Goal: Transaction & Acquisition: Purchase product/service

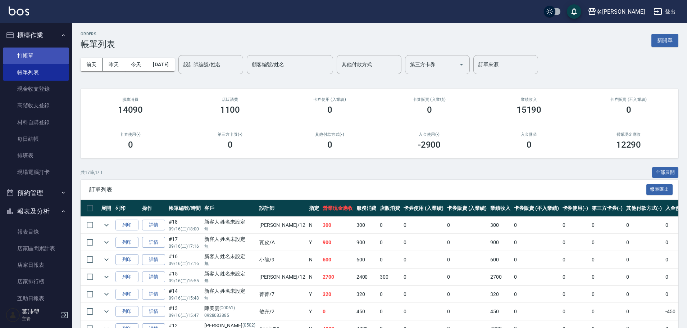
click at [30, 59] on link "打帳單" at bounding box center [36, 55] width 66 height 17
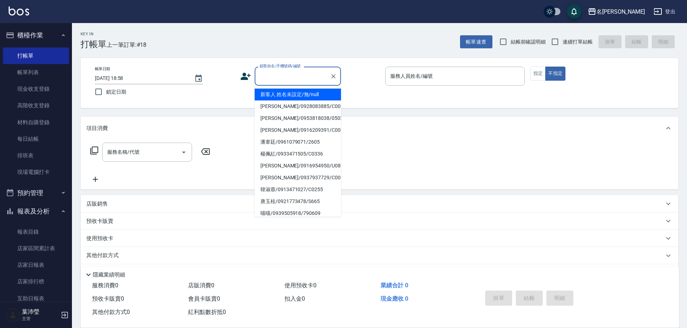
click at [317, 80] on input "顧客姓名/手機號碼/編號" at bounding box center [292, 76] width 69 height 13
click at [313, 94] on li "新客人 姓名未設定/無/null" at bounding box center [298, 94] width 86 height 12
type input "新客人 姓名未設定/無/null"
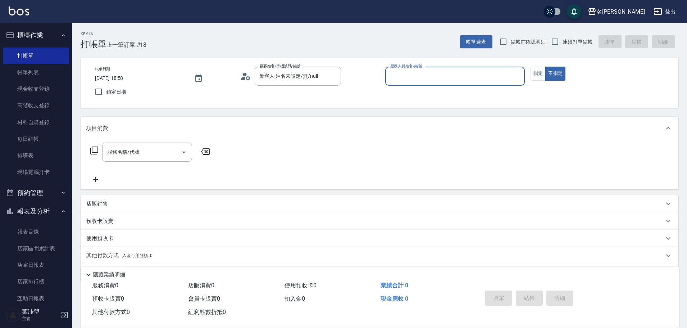
click at [437, 81] on input "服務人員姓名/編號" at bounding box center [454, 76] width 133 height 13
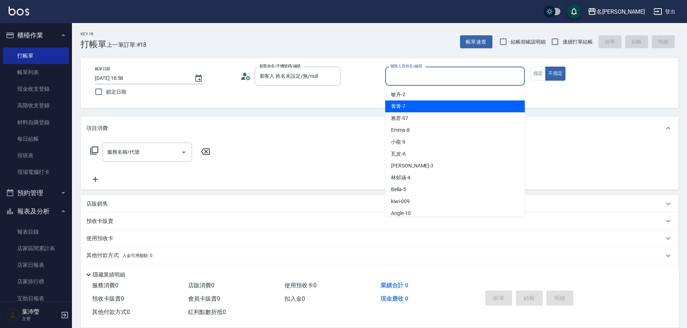
click at [416, 108] on div "菁菁 -7" at bounding box center [455, 106] width 140 height 12
type input "菁菁-7"
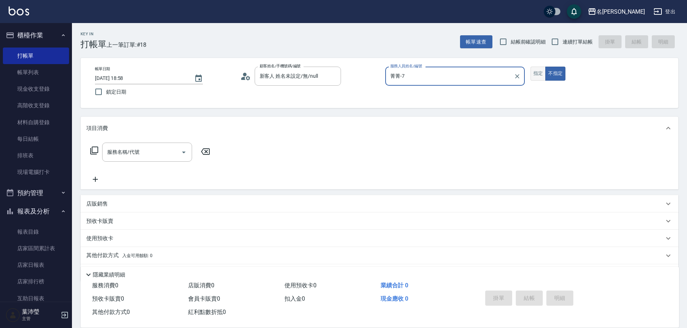
click at [533, 75] on button "指定" at bounding box center [537, 74] width 15 height 14
click at [97, 150] on icon at bounding box center [94, 150] width 9 height 9
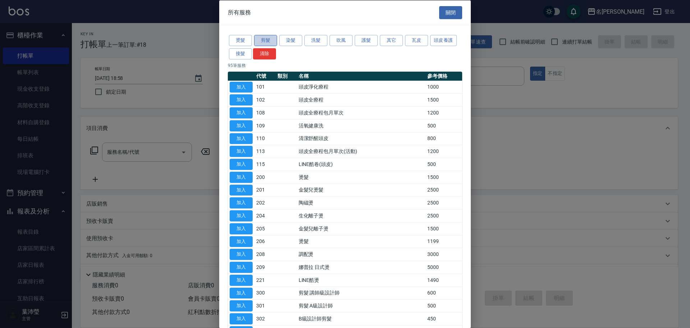
click at [271, 41] on button "剪髮" at bounding box center [265, 40] width 23 height 11
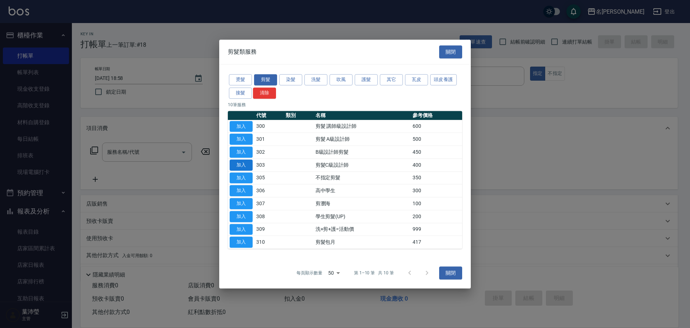
click at [242, 167] on button "加入" at bounding box center [241, 164] width 23 height 11
type input "剪髮C級設計師(303)"
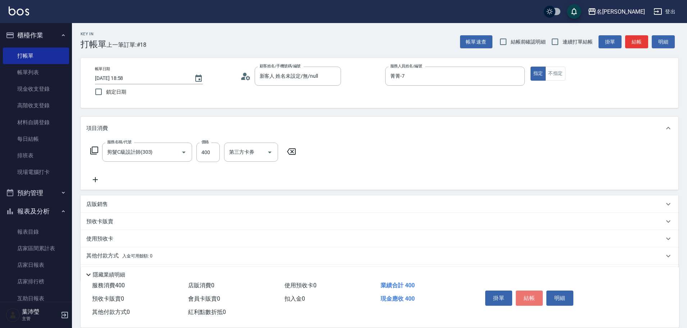
drag, startPoint x: 531, startPoint y: 294, endPoint x: 526, endPoint y: 295, distance: 4.3
click at [526, 295] on button "結帳" at bounding box center [529, 297] width 27 height 15
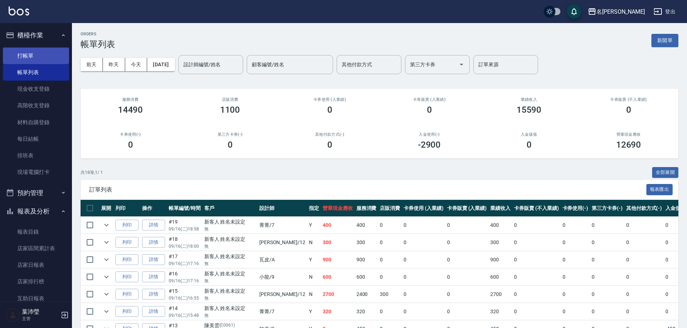
click at [32, 58] on link "打帳單" at bounding box center [36, 55] width 66 height 17
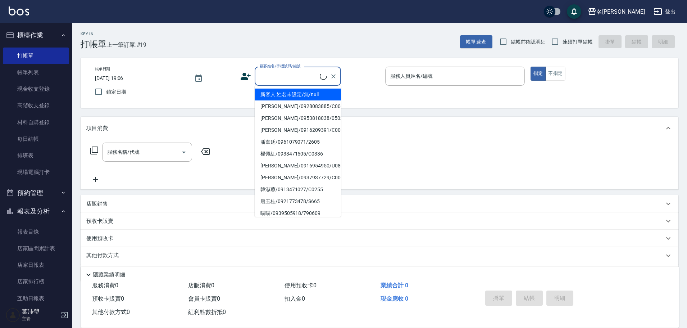
click at [316, 77] on input "顧客姓名/手機號碼/編號" at bounding box center [289, 76] width 62 height 13
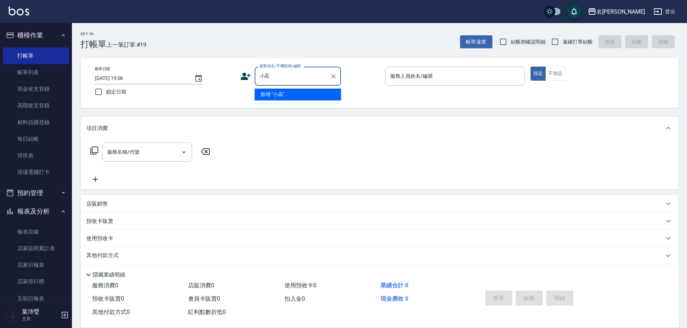
click at [315, 97] on li "新增 "小高"" at bounding box center [298, 94] width 86 height 12
type input "小高"
click at [304, 70] on input "小高" at bounding box center [292, 76] width 69 height 13
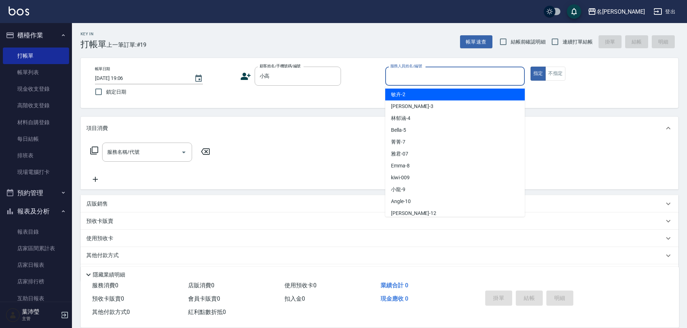
click at [406, 80] on input "服務人員姓名/編號" at bounding box center [454, 76] width 133 height 13
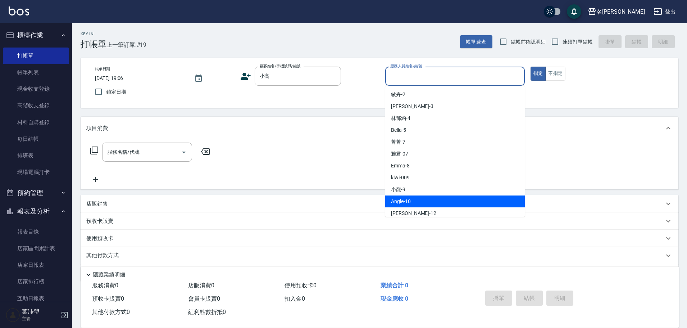
click at [400, 200] on span "Angle -10" at bounding box center [401, 201] width 20 height 8
type input "Angle-10"
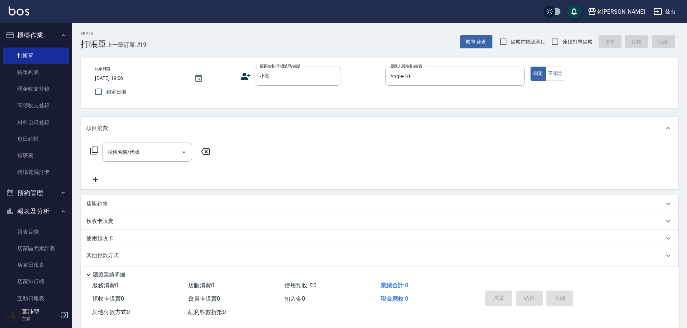
click at [92, 151] on icon at bounding box center [94, 150] width 8 height 8
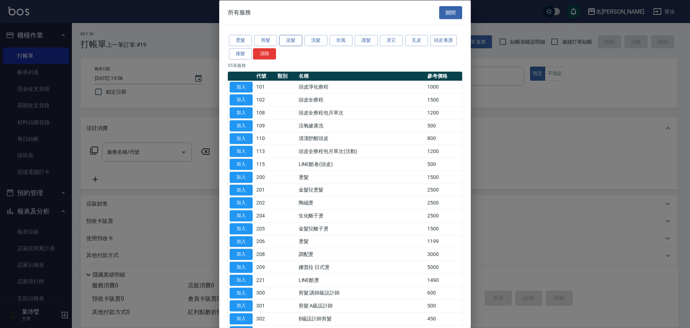
click at [298, 42] on button "染髮" at bounding box center [290, 40] width 23 height 11
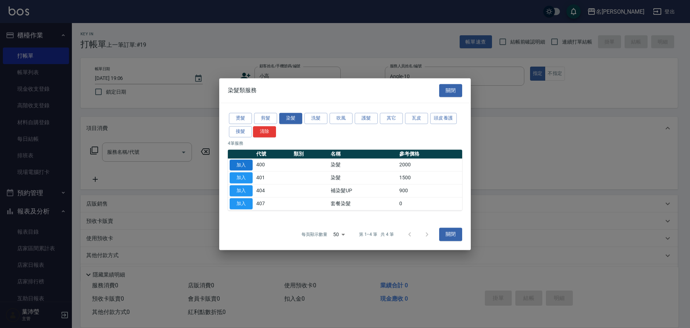
click at [238, 167] on button "加入" at bounding box center [241, 164] width 23 height 11
type input "染髮(400)"
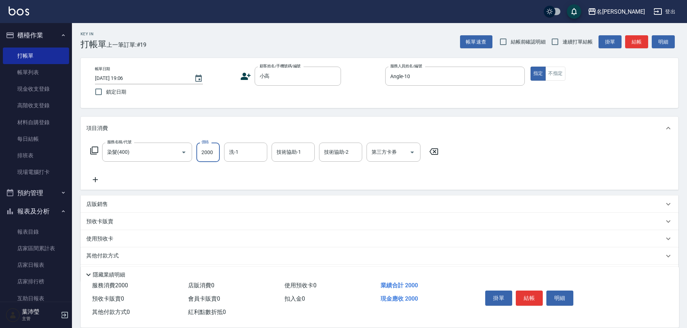
click at [208, 153] on input "2000" at bounding box center [207, 151] width 23 height 19
type input "2200"
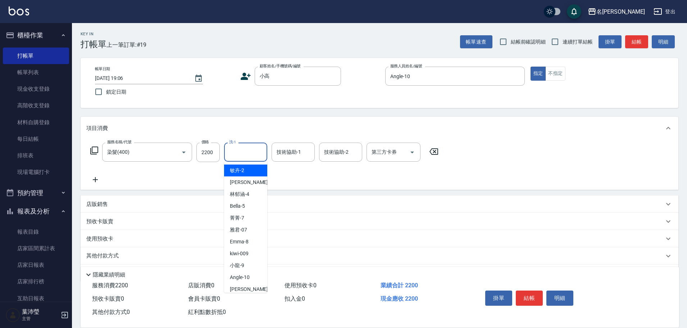
click at [254, 158] on input "洗-1" at bounding box center [245, 152] width 37 height 13
click at [250, 175] on div "語爭 -20" at bounding box center [245, 170] width 43 height 12
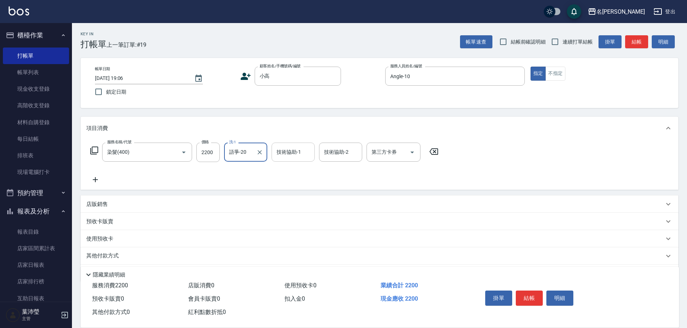
type input "語爭-20"
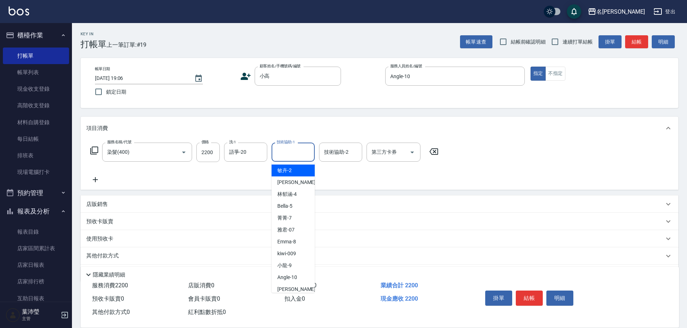
click at [288, 152] on input "技術協助-1" at bounding box center [293, 152] width 37 height 13
click at [288, 173] on span "語爭 -20" at bounding box center [285, 171] width 17 height 8
type input "語爭-20"
click at [296, 154] on input "語爭-20" at bounding box center [288, 152] width 26 height 13
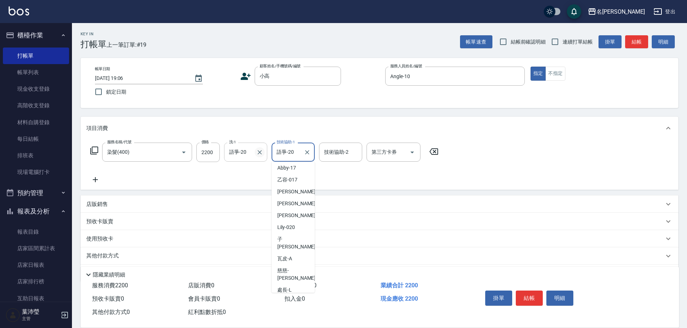
drag, startPoint x: 296, startPoint y: 154, endPoint x: 256, endPoint y: 153, distance: 40.3
click at [256, 153] on div "服務名稱/代號 染髮(400) 服務名稱/代號 價格 2200 價格 洗-1 語爭-20 洗-1 技術協助-1 語爭-20 技術協助-1 技術協助-2 技術協…" at bounding box center [264, 151] width 356 height 19
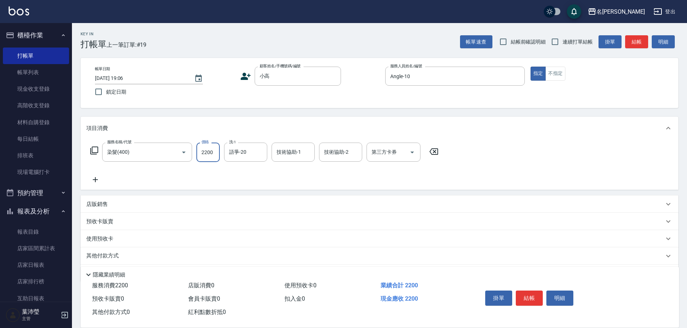
click at [205, 158] on input "2200" at bounding box center [207, 151] width 23 height 19
click at [272, 163] on div "服務名稱/代號 染髮(400) 服務名稱/代號 價格 1200 價格 洗-1 語爭-20 洗-1 技術協助-1 技術協助-1 技術協助-2 技術協助-2 第三…" at bounding box center [264, 162] width 356 height 41
click at [95, 179] on icon at bounding box center [95, 179] width 5 height 5
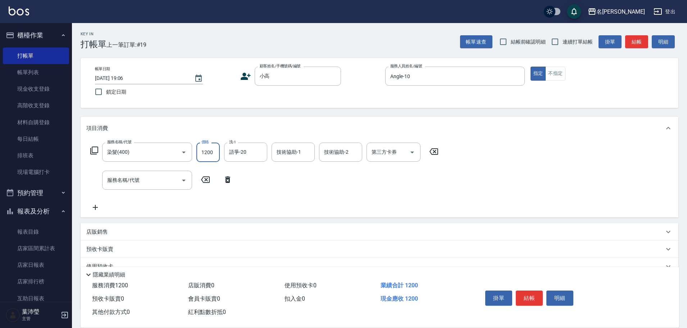
click at [210, 151] on input "1200" at bounding box center [207, 151] width 23 height 19
type input "2200"
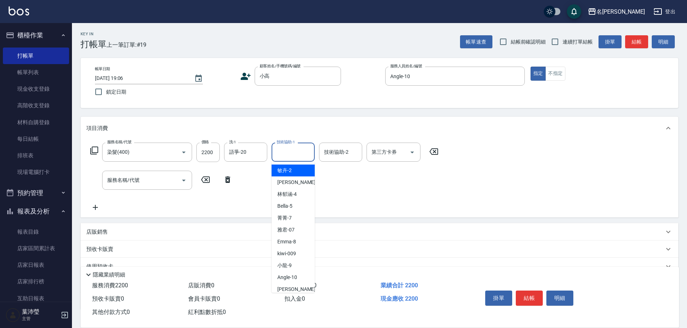
click at [293, 153] on input "技術協助-1" at bounding box center [293, 152] width 37 height 13
click at [291, 170] on span "語爭 -20" at bounding box center [285, 171] width 17 height 8
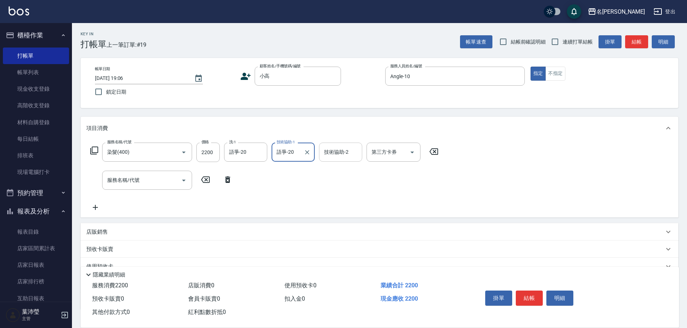
type input "語爭-20"
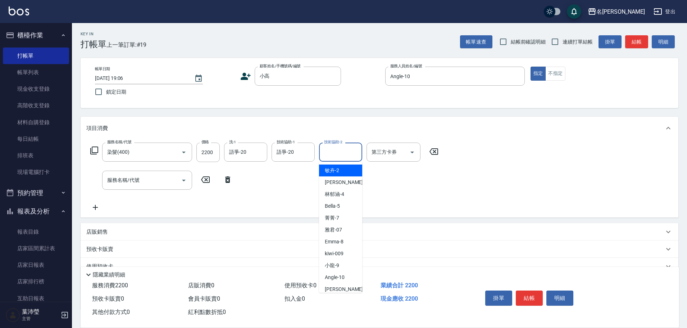
click at [338, 154] on input "技術協助-2" at bounding box center [340, 152] width 37 height 13
type input "Angle-10"
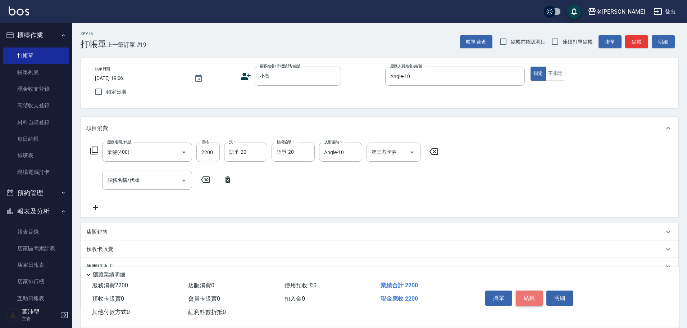
click at [535, 298] on button "結帳" at bounding box center [529, 297] width 27 height 15
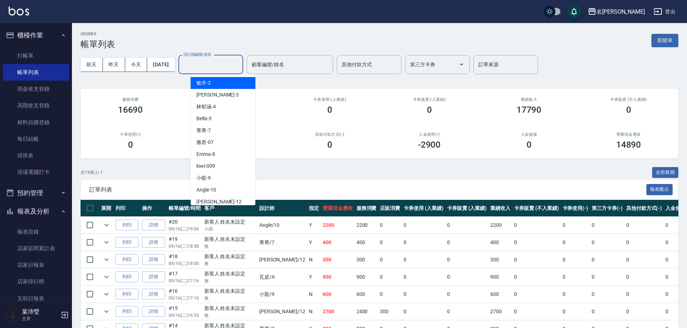
click at [208, 64] on input "設計師編號/姓名" at bounding box center [211, 64] width 58 height 13
click at [220, 190] on div "Angle -10" at bounding box center [223, 190] width 65 height 12
type input "Angle-10"
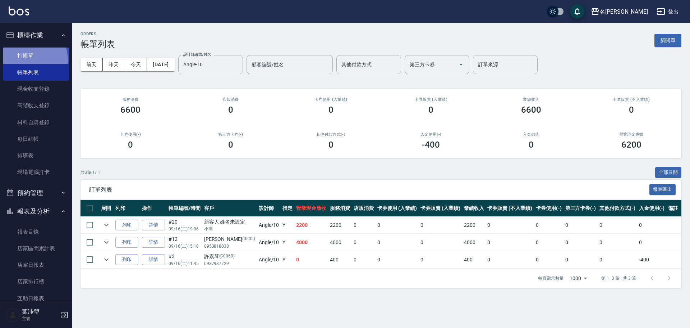
click at [22, 60] on link "打帳單" at bounding box center [36, 55] width 66 height 17
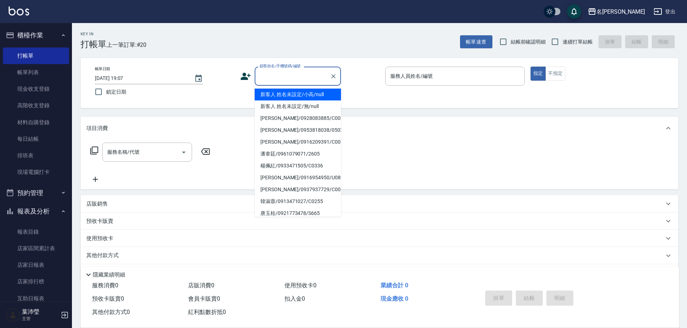
click at [270, 78] on input "顧客姓名/手機號碼/編號" at bounding box center [292, 76] width 69 height 13
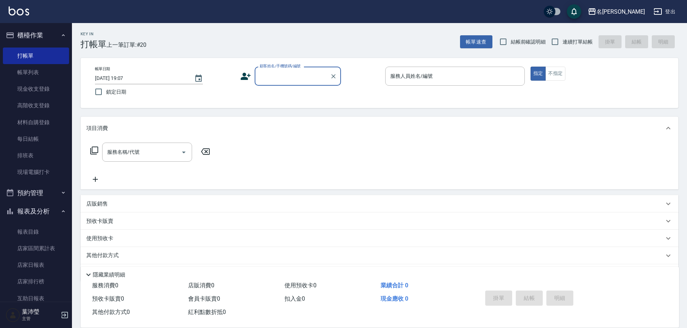
click at [279, 73] on input "顧客姓名/手機號碼/編號" at bounding box center [292, 76] width 69 height 13
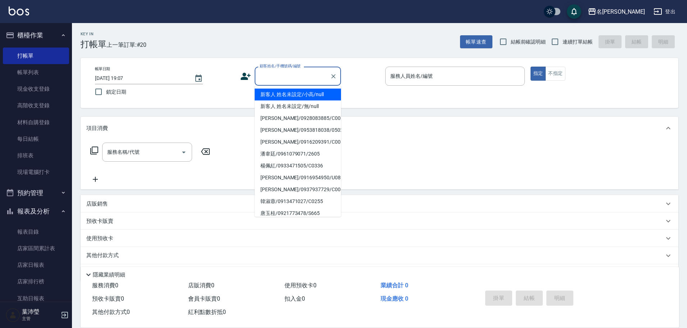
click at [279, 73] on input "顧客姓名/手機號碼/編號" at bounding box center [292, 76] width 69 height 13
click at [285, 95] on li "新客人 姓名未設定/小高/null" at bounding box center [298, 94] width 86 height 12
click at [283, 79] on input "新客人 姓名未設定/小高/null" at bounding box center [292, 76] width 69 height 13
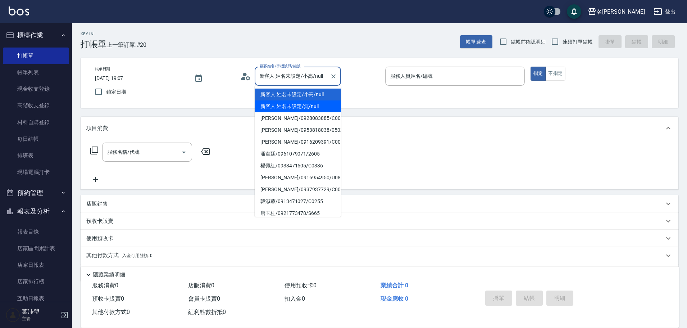
click at [289, 105] on li "新客人 姓名未設定/無/null" at bounding box center [298, 106] width 86 height 12
type input "新客人 姓名未設定/無/null"
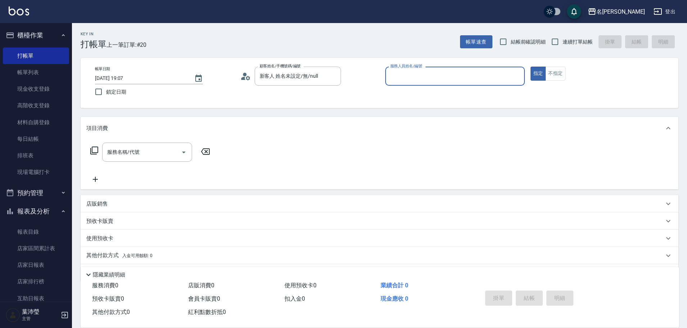
click at [404, 83] on div "服務人員姓名/編號" at bounding box center [455, 76] width 140 height 19
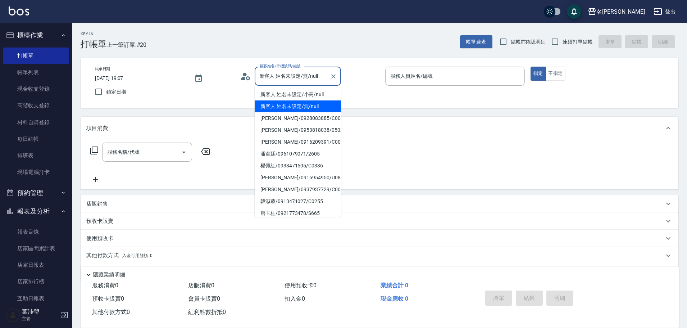
click at [313, 75] on input "新客人 姓名未設定/無/null" at bounding box center [292, 76] width 69 height 13
drag, startPoint x: 320, startPoint y: 75, endPoint x: 243, endPoint y: 80, distance: 77.1
click at [243, 80] on div "顧客姓名/手機號碼/編號 新客人 姓名未設定/無/null 顧客姓名/手機號碼/編號" at bounding box center [310, 76] width 140 height 19
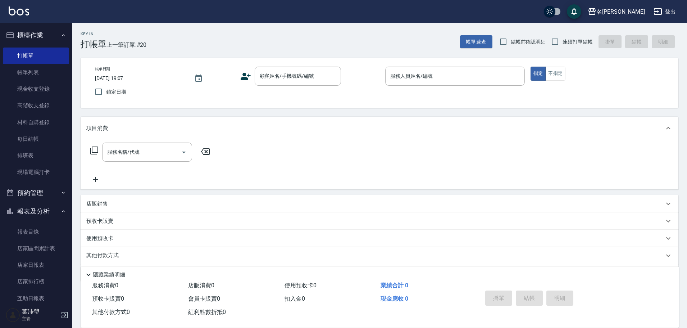
click at [251, 92] on div "帳單日期 [DATE] 19:07 鎖定日期 顧客姓名/手機號碼/編號 顧客姓名/手機號碼/編號 服務人員姓名/編號 服務人員姓名/編號 指定 不指定" at bounding box center [379, 83] width 580 height 33
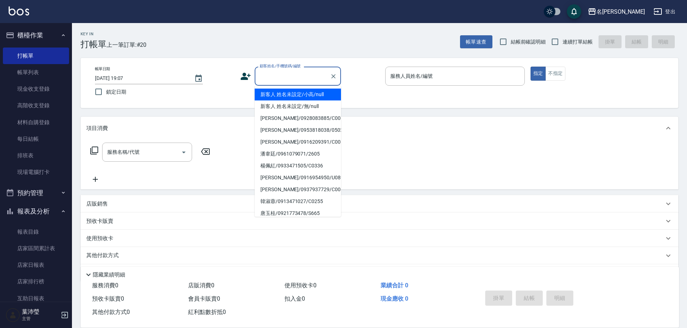
click at [271, 82] on input "顧客姓名/手機號碼/編號" at bounding box center [292, 76] width 69 height 13
click at [281, 92] on li "新客人 姓名未設定/小高/null" at bounding box center [298, 94] width 86 height 12
click at [319, 71] on input "新客人 姓名未設定/小高/null" at bounding box center [292, 76] width 69 height 13
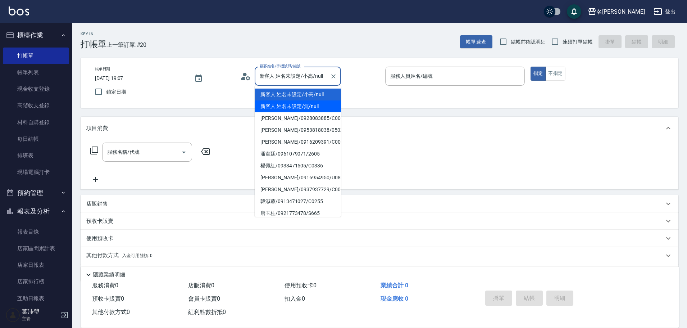
drag, startPoint x: 309, startPoint y: 106, endPoint x: 369, endPoint y: 83, distance: 64.3
click at [309, 107] on li "新客人 姓名未設定/無/null" at bounding box center [298, 106] width 86 height 12
type input "新客人 姓名未設定/無/null"
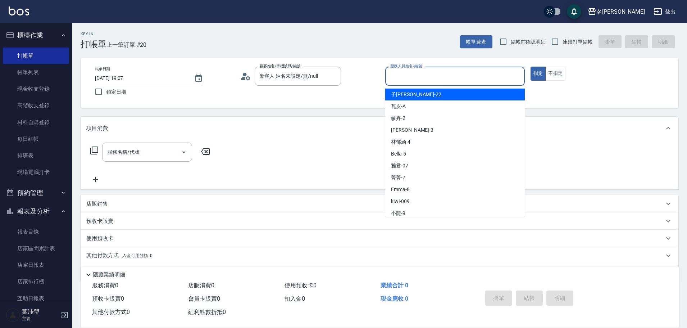
click at [415, 73] on input "服務人員姓名/編號" at bounding box center [454, 76] width 133 height 13
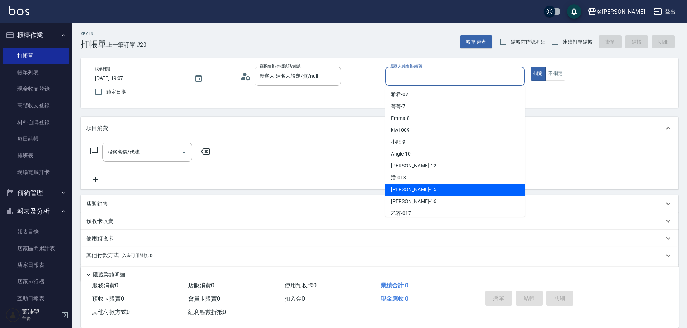
scroll to position [72, 0]
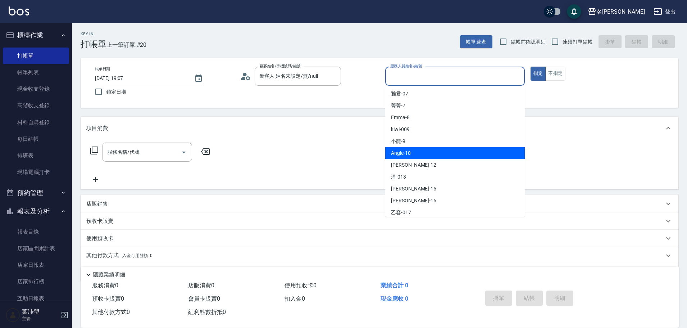
click at [410, 154] on span "Angle -10" at bounding box center [401, 153] width 20 height 8
type input "Angle-10"
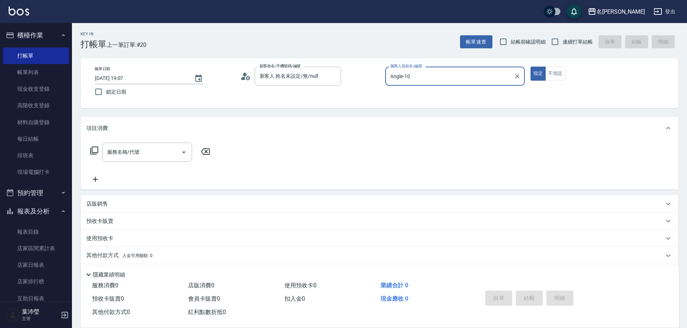
click at [95, 151] on icon at bounding box center [94, 150] width 9 height 9
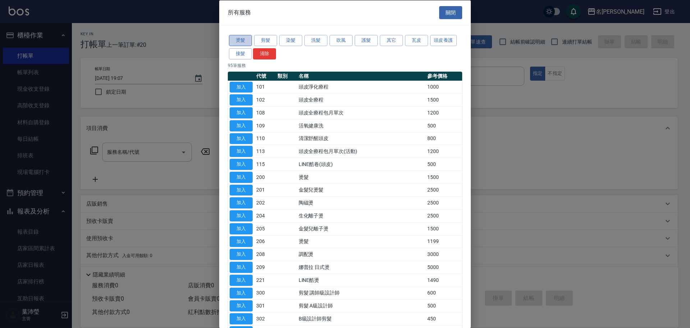
click at [247, 40] on button "燙髮" at bounding box center [240, 40] width 23 height 11
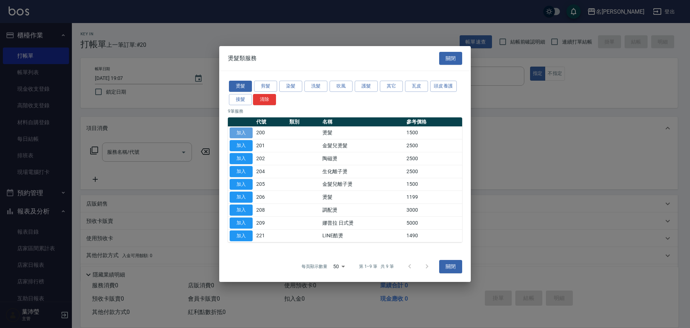
click at [247, 132] on button "加入" at bounding box center [241, 132] width 23 height 11
type input "燙髮(200)"
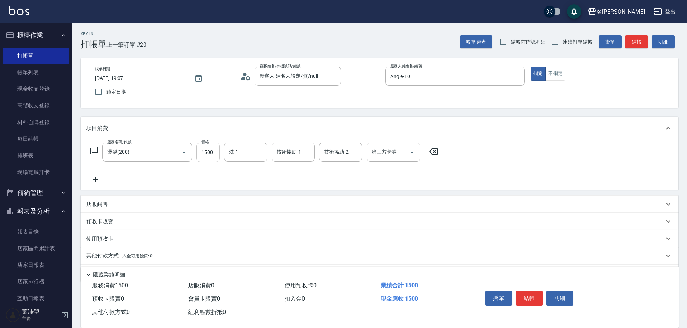
click at [209, 154] on input "1500" at bounding box center [207, 151] width 23 height 19
type input "2000"
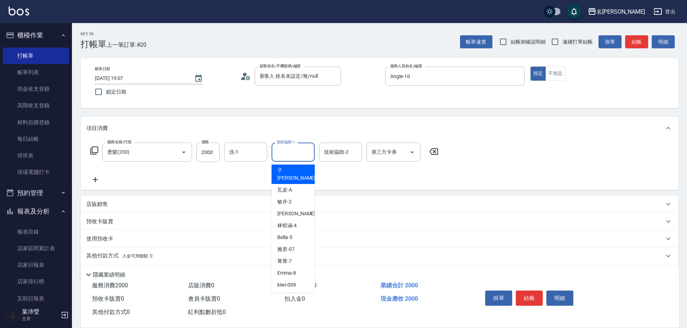
click at [289, 150] on input "技術協助-1" at bounding box center [293, 152] width 37 height 13
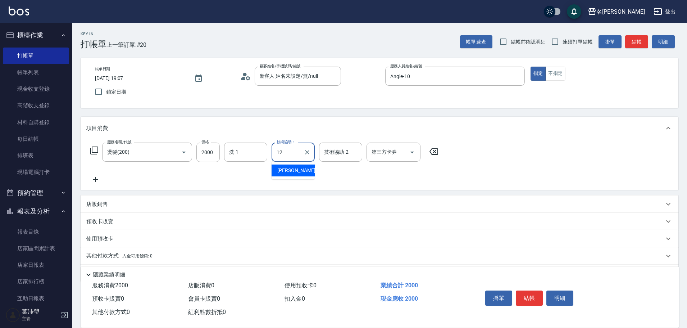
click at [288, 169] on span "[PERSON_NAME] -12" at bounding box center [299, 171] width 45 height 8
type input "[PERSON_NAME]-12"
click at [330, 152] on input "技術協助-2" at bounding box center [340, 152] width 37 height 13
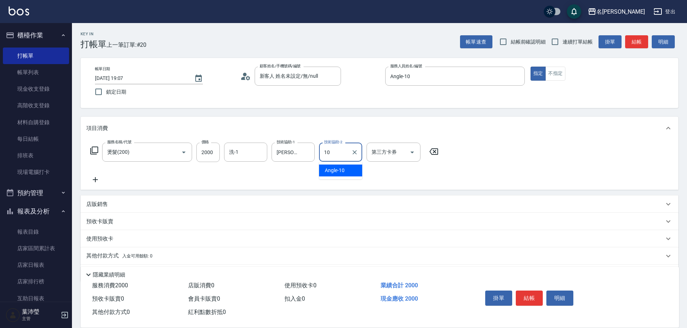
type input "Angle-10"
click at [531, 297] on button "結帳" at bounding box center [529, 297] width 27 height 15
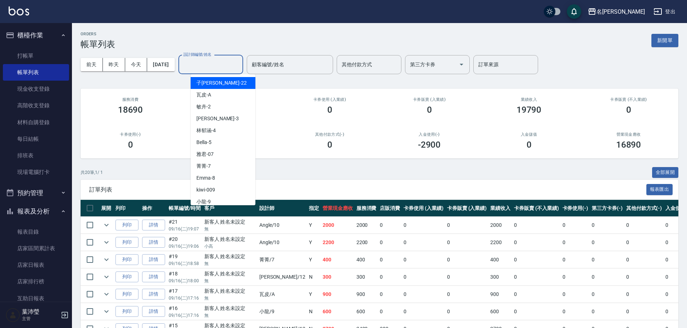
click at [202, 69] on input "設計師編號/姓名" at bounding box center [211, 64] width 58 height 13
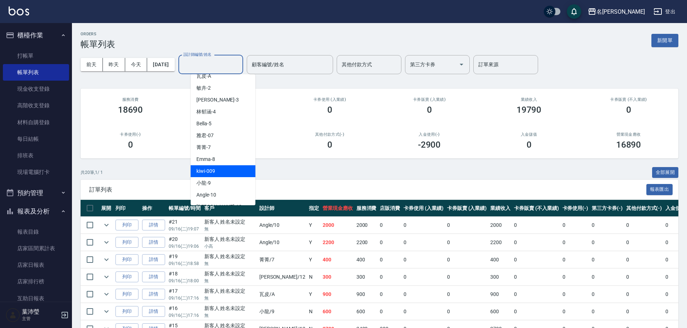
scroll to position [36, 0]
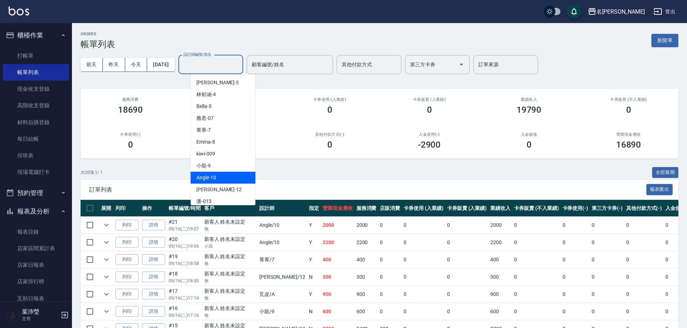
click at [217, 178] on div "Angle -10" at bounding box center [223, 178] width 65 height 12
type input "Angle-10"
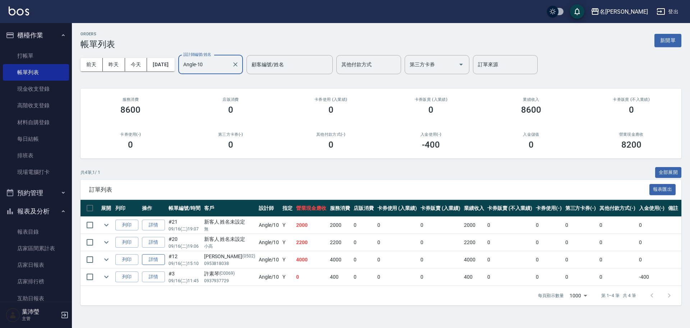
click at [150, 258] on link "詳情" at bounding box center [153, 259] width 23 height 11
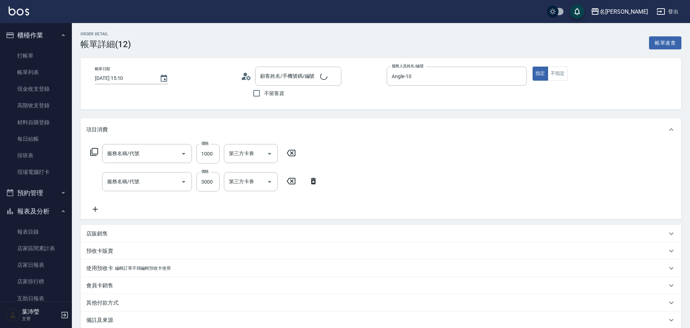
type input "[DATE] 15:10"
type input "Angle-10"
type input "洋甘菊護髮(613)"
type input "染髮(400)"
type input "[PERSON_NAME]/0953818038/0502"
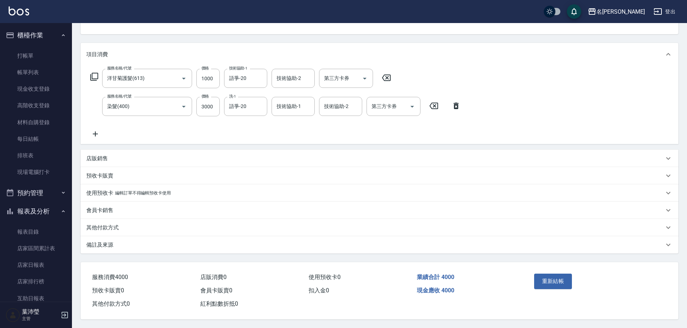
scroll to position [78, 0]
click at [543, 281] on button "重新結帳" at bounding box center [553, 280] width 38 height 15
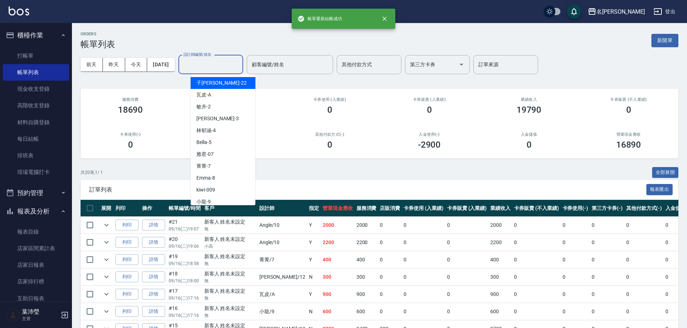
click at [219, 62] on input "設計師編號/姓名" at bounding box center [211, 64] width 58 height 13
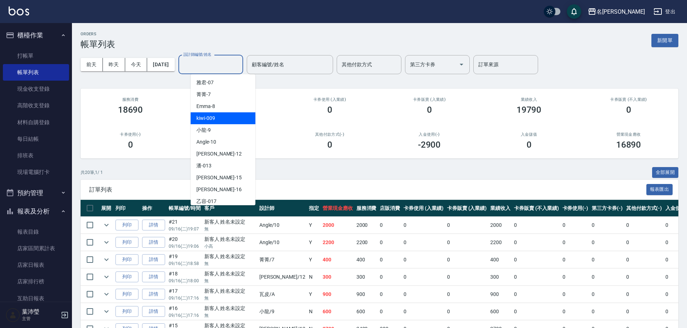
scroll to position [72, 0]
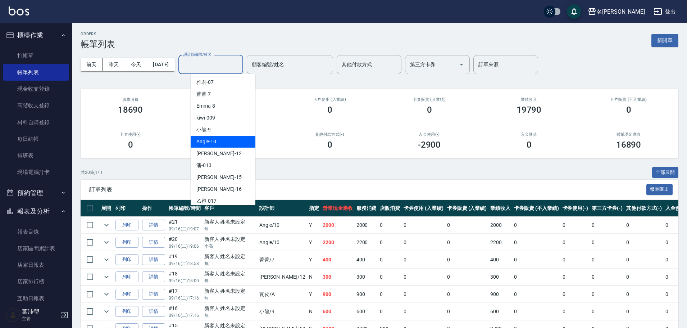
click at [218, 143] on div "Angle -10" at bounding box center [223, 142] width 65 height 12
type input "Angle-10"
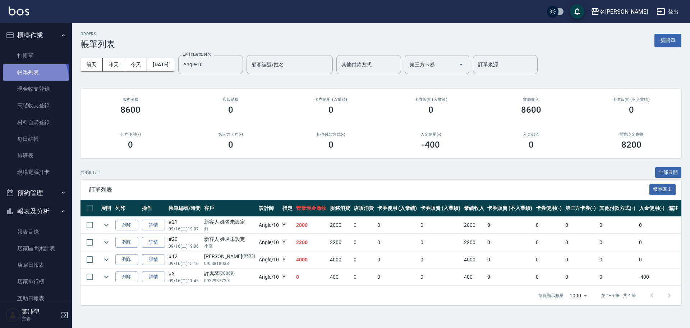
click at [32, 78] on link "帳單列表" at bounding box center [36, 72] width 66 height 17
click at [26, 75] on link "帳單列表" at bounding box center [36, 72] width 66 height 17
click at [49, 72] on link "帳單列表" at bounding box center [36, 72] width 66 height 17
click at [48, 50] on link "打帳單" at bounding box center [36, 55] width 66 height 17
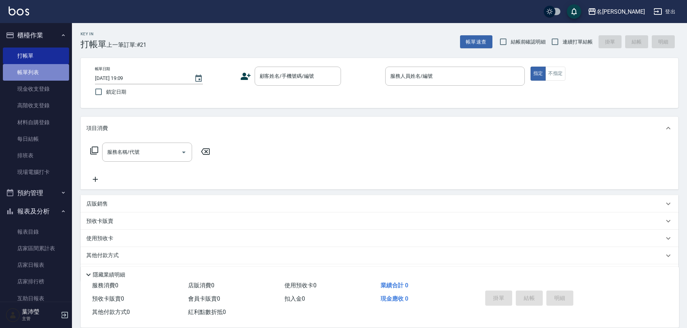
click at [47, 72] on link "帳單列表" at bounding box center [36, 72] width 66 height 17
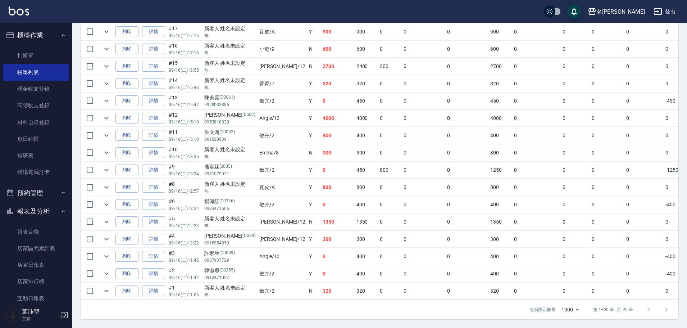
scroll to position [268, 0]
click at [152, 217] on link "詳情" at bounding box center [153, 221] width 23 height 11
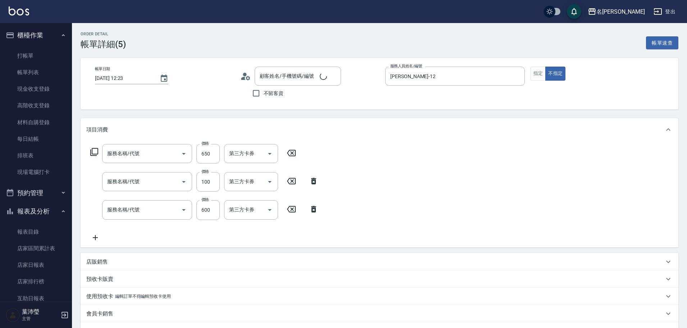
type input "[DATE] 12:23"
type input "[PERSON_NAME]-12"
type input "筋絡放鬆(30分)(830)"
type input "快速修護(800)"
type input "活氧健康洗(109)"
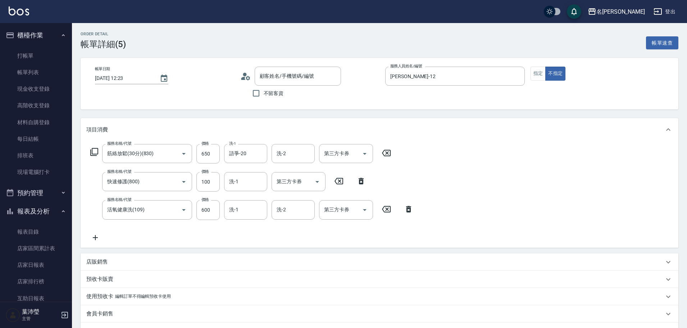
type input "新客人 姓名未設定/無/null"
click at [43, 63] on link "打帳單" at bounding box center [36, 55] width 66 height 17
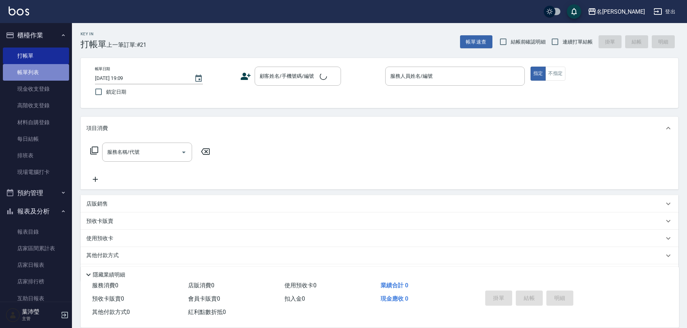
click at [40, 72] on link "帳單列表" at bounding box center [36, 72] width 66 height 17
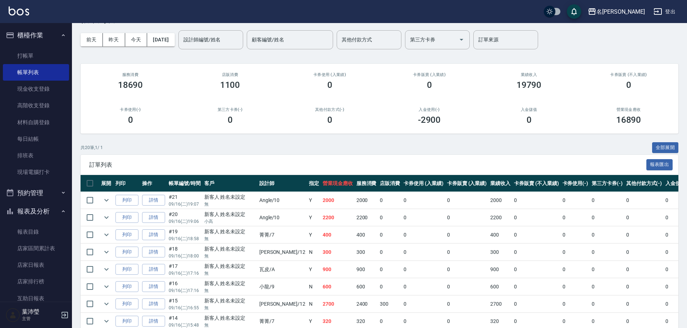
scroll to position [72, 0]
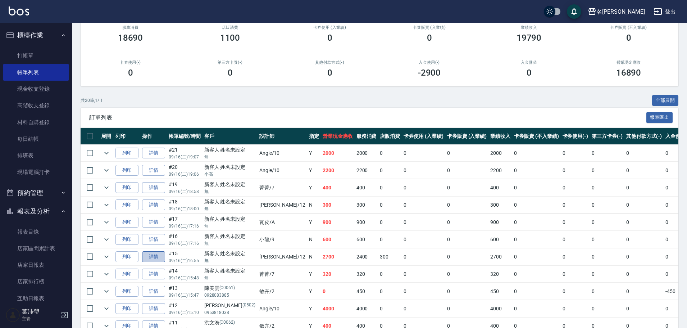
click at [163, 257] on link "詳情" at bounding box center [153, 256] width 23 height 11
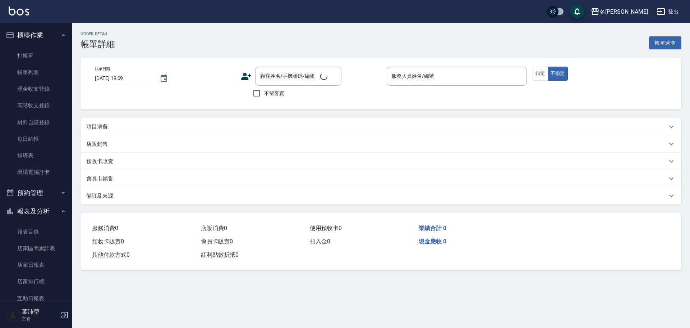
type input "[DATE] 16:55"
type input "[PERSON_NAME]-12"
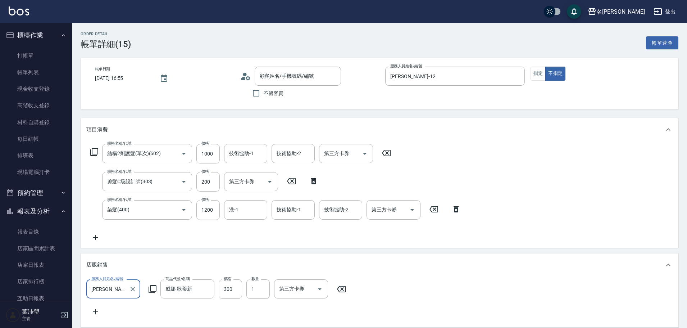
type input "新客人 姓名未設定/無/null"
type input "結構2劑護髮(單次)(602)"
type input "剪髮C級設計師(303)"
type input "染髮(400)"
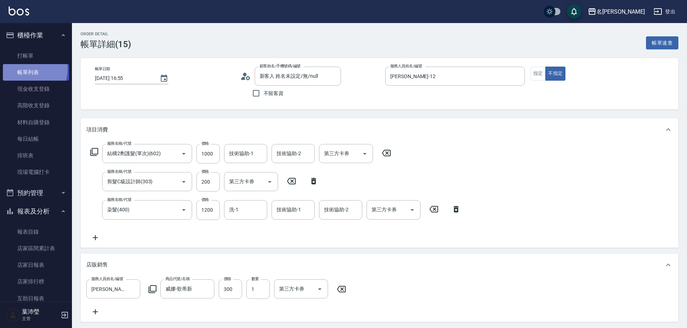
click at [25, 69] on link "帳單列表" at bounding box center [36, 72] width 66 height 17
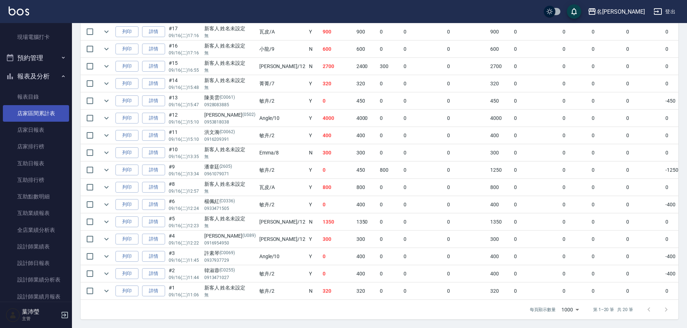
scroll to position [252, 0]
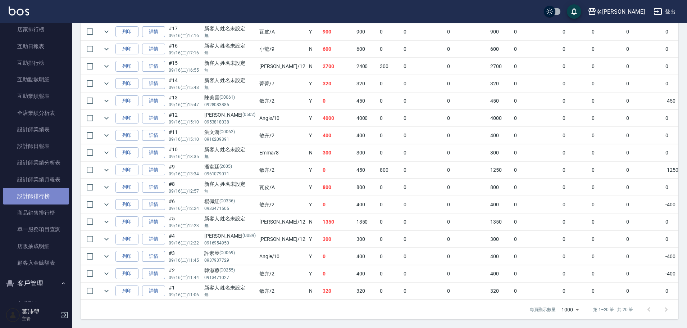
click at [37, 196] on link "設計師排行榜" at bounding box center [36, 196] width 66 height 17
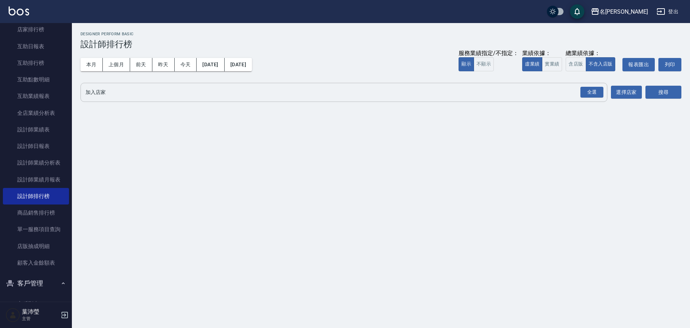
click at [181, 97] on input "加入店家" at bounding box center [339, 92] width 510 height 13
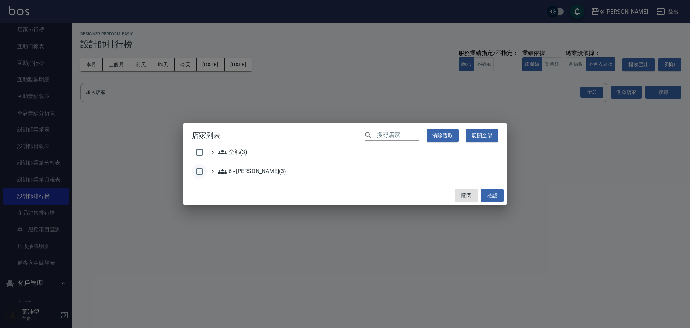
click at [200, 175] on input "checkbox" at bounding box center [199, 171] width 15 height 15
checkbox input "true"
click at [496, 196] on button "確認" at bounding box center [492, 195] width 23 height 13
checkbox input "false"
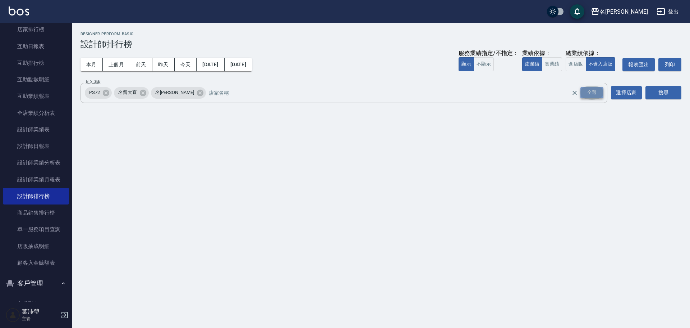
click at [592, 88] on div "全選" at bounding box center [592, 92] width 23 height 11
click at [656, 92] on button "搜尋" at bounding box center [664, 92] width 36 height 13
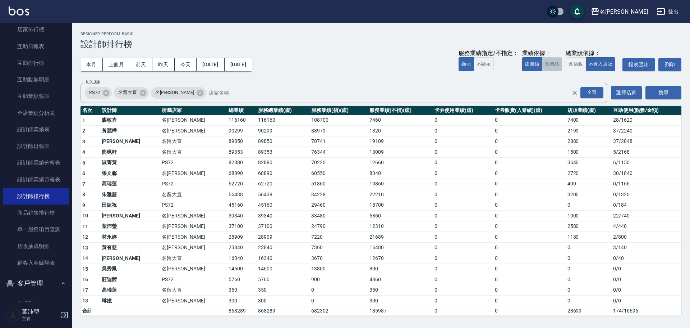
click at [552, 63] on button "實業績" at bounding box center [552, 64] width 20 height 14
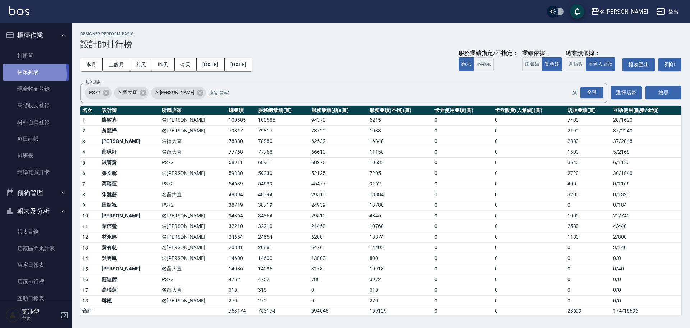
click at [19, 74] on link "帳單列表" at bounding box center [36, 72] width 66 height 17
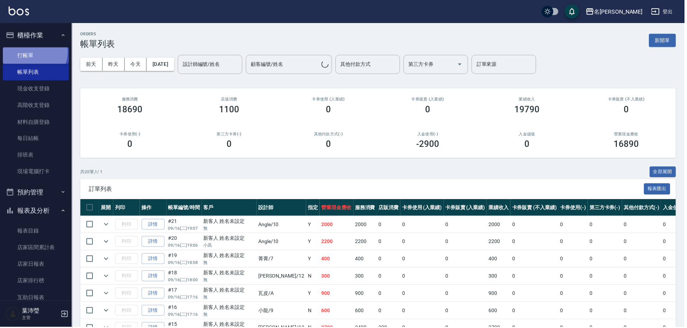
click at [34, 52] on link "打帳單" at bounding box center [36, 55] width 66 height 17
